Goal: Transaction & Acquisition: Purchase product/service

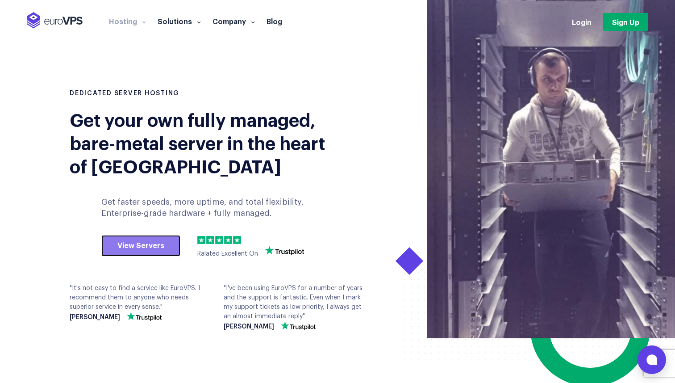
click at [161, 237] on link "View Servers" at bounding box center [140, 245] width 79 height 21
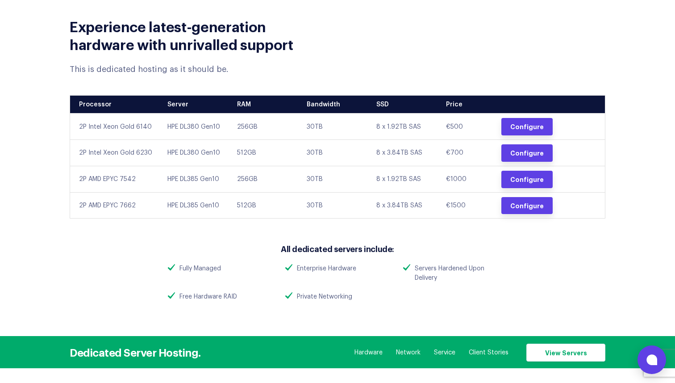
scroll to position [375, 0]
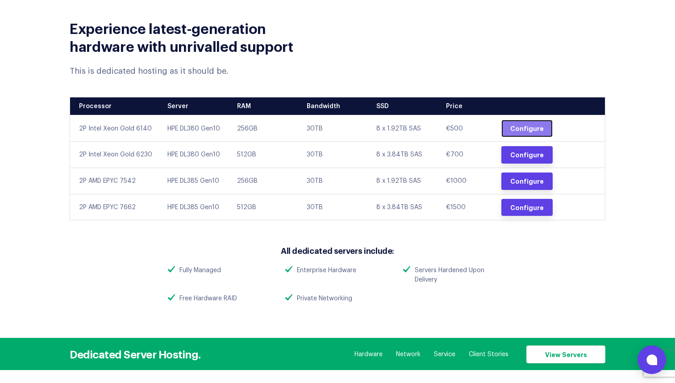
click at [512, 130] on link "Configure" at bounding box center [526, 128] width 51 height 17
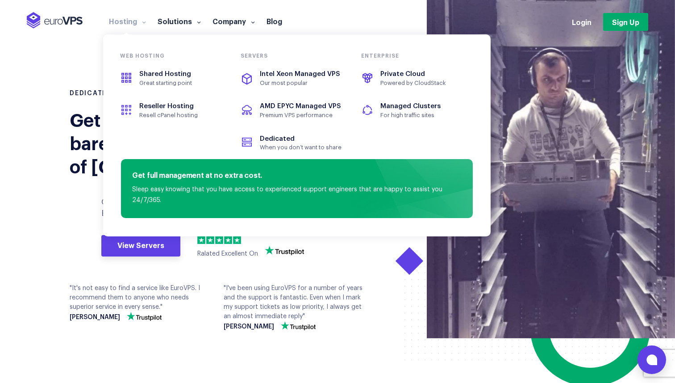
click at [142, 23] on span at bounding box center [143, 21] width 6 height 9
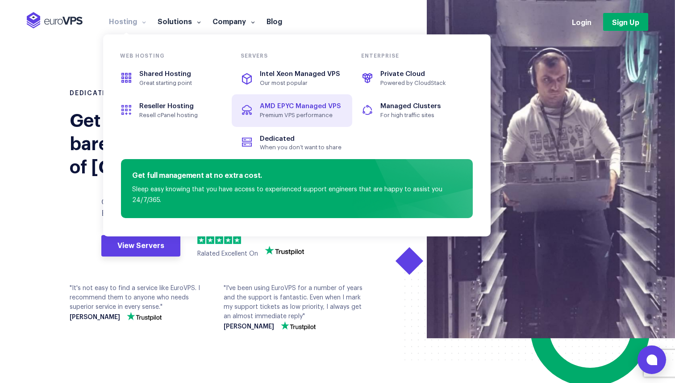
click at [284, 109] on span "AMD EPYC Managed VPS" at bounding box center [300, 106] width 81 height 7
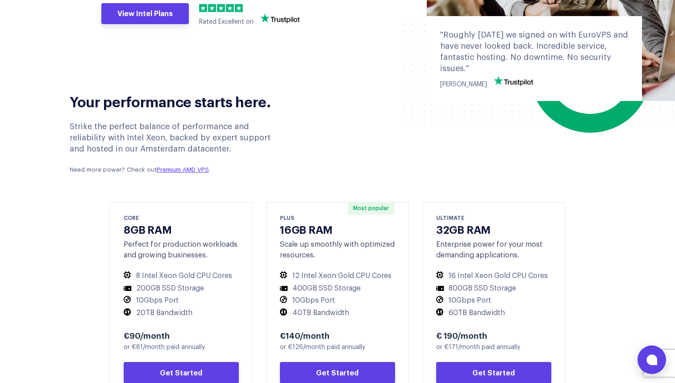
scroll to position [285, 0]
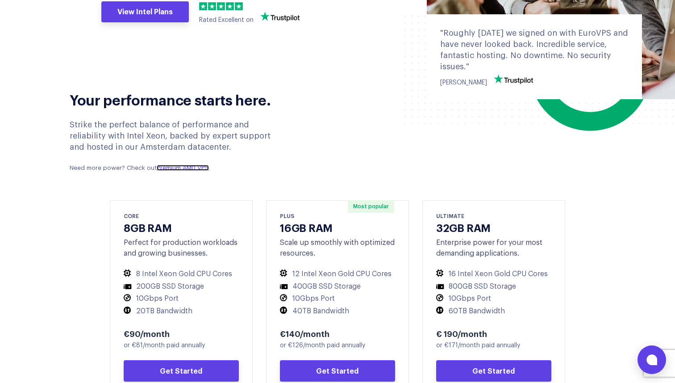
click at [179, 171] on link "Premium AMD VPS" at bounding box center [183, 168] width 52 height 6
